Goal: Share content

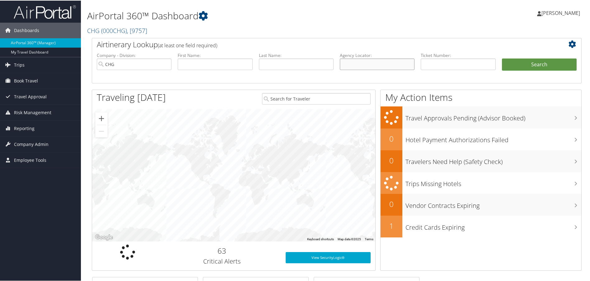
click at [382, 67] on input "text" at bounding box center [377, 64] width 75 height 12
paste input "OHRGUT"
type input "OHRGUT"
click at [544, 66] on button "Search" at bounding box center [539, 64] width 75 height 12
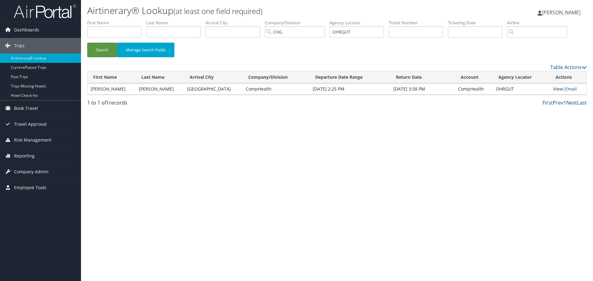
click at [556, 88] on link "View" at bounding box center [558, 89] width 10 height 6
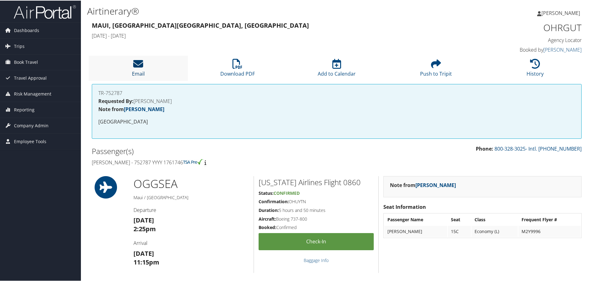
click at [134, 64] on icon at bounding box center [138, 63] width 10 height 10
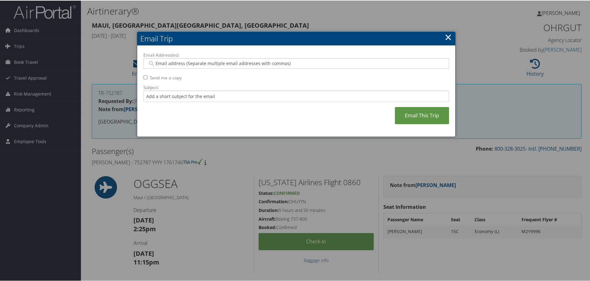
click at [191, 64] on input "Email Address(es):" at bounding box center [296, 63] width 297 height 6
type input "[PERSON_NAME]"
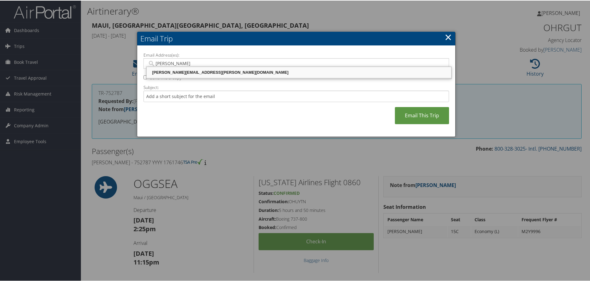
click at [197, 72] on div "[PERSON_NAME][EMAIL_ADDRESS][PERSON_NAME][DOMAIN_NAME]" at bounding box center [299, 72] width 303 height 6
type input "[PERSON_NAME][EMAIL_ADDRESS][PERSON_NAME][DOMAIN_NAME]"
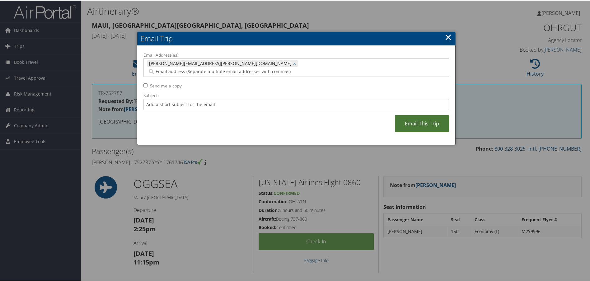
click at [401, 115] on link "Email This Trip" at bounding box center [422, 123] width 54 height 17
